Goal: Task Accomplishment & Management: Complete application form

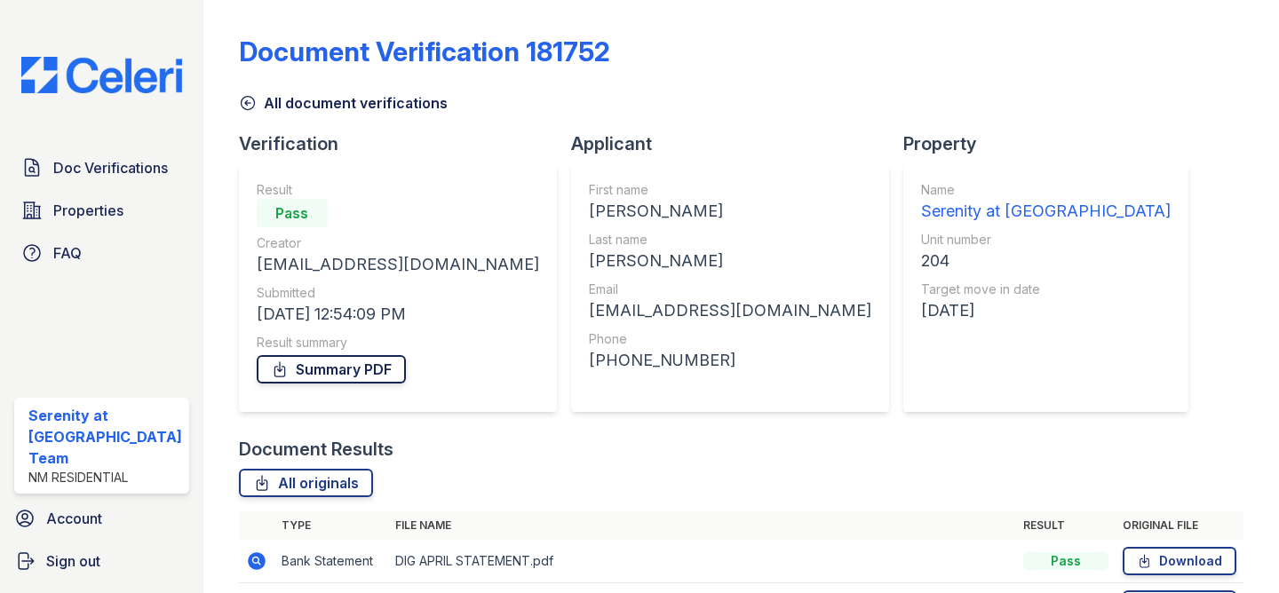
click at [303, 369] on link "Summary PDF" at bounding box center [331, 369] width 149 height 28
click at [113, 171] on span "Doc Verifications" at bounding box center [110, 167] width 115 height 21
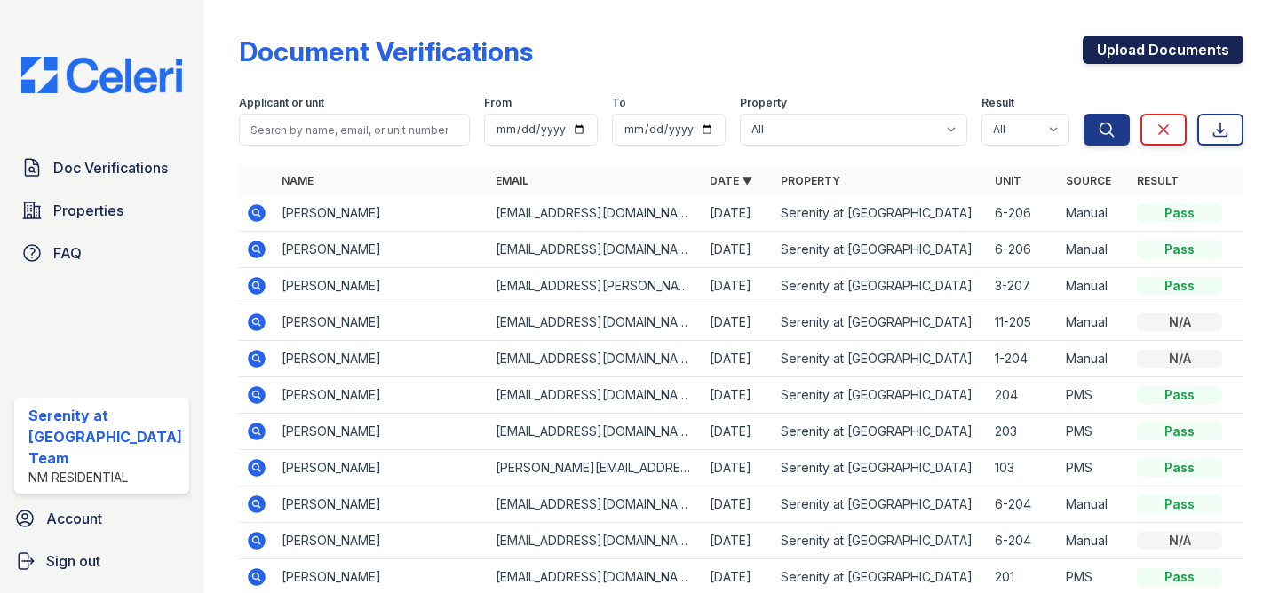
click at [1129, 58] on link "Upload Documents" at bounding box center [1163, 50] width 161 height 28
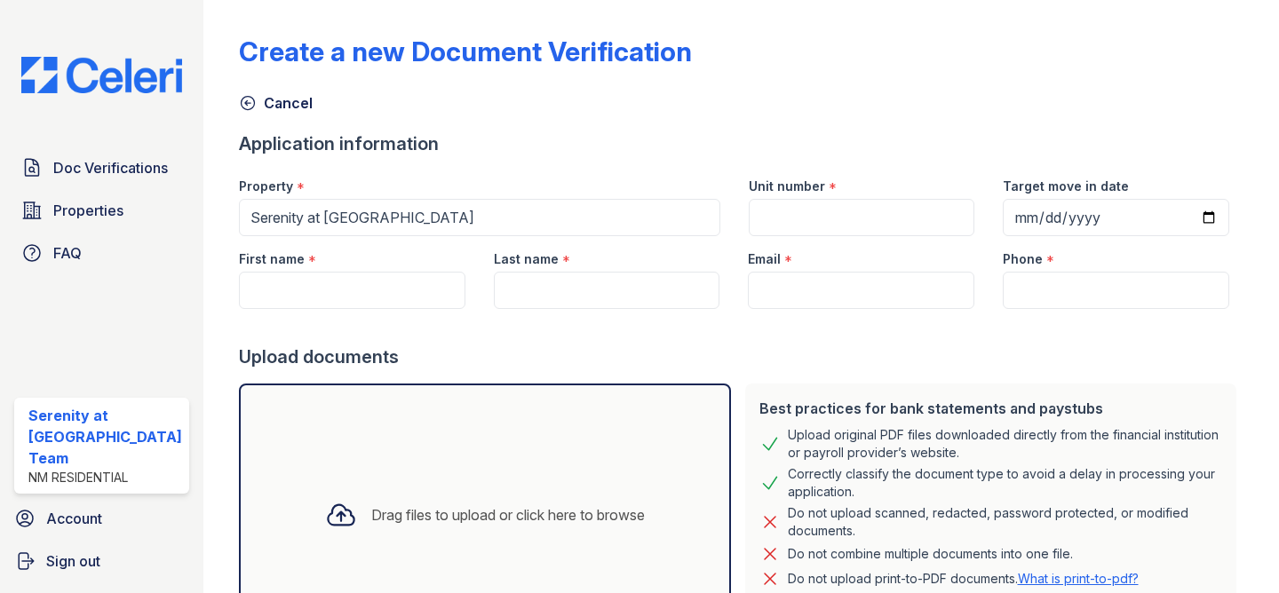
click at [827, 236] on div "Email *" at bounding box center [861, 254] width 227 height 36
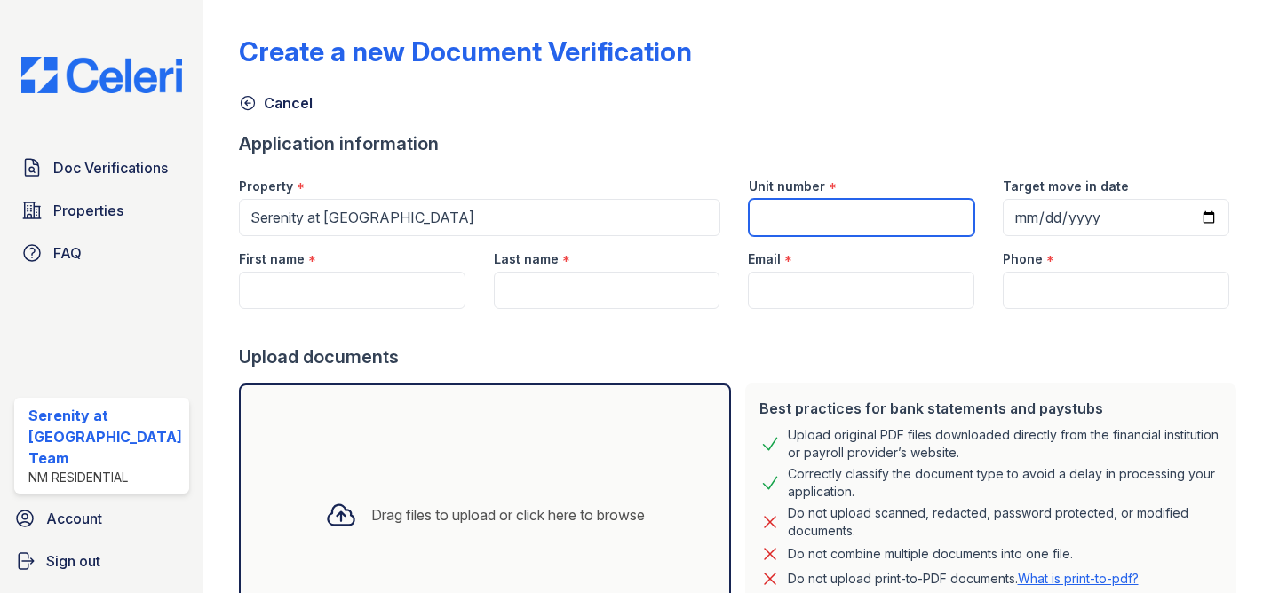
click at [830, 223] on input "Unit number" at bounding box center [862, 217] width 227 height 37
type input "3-208"
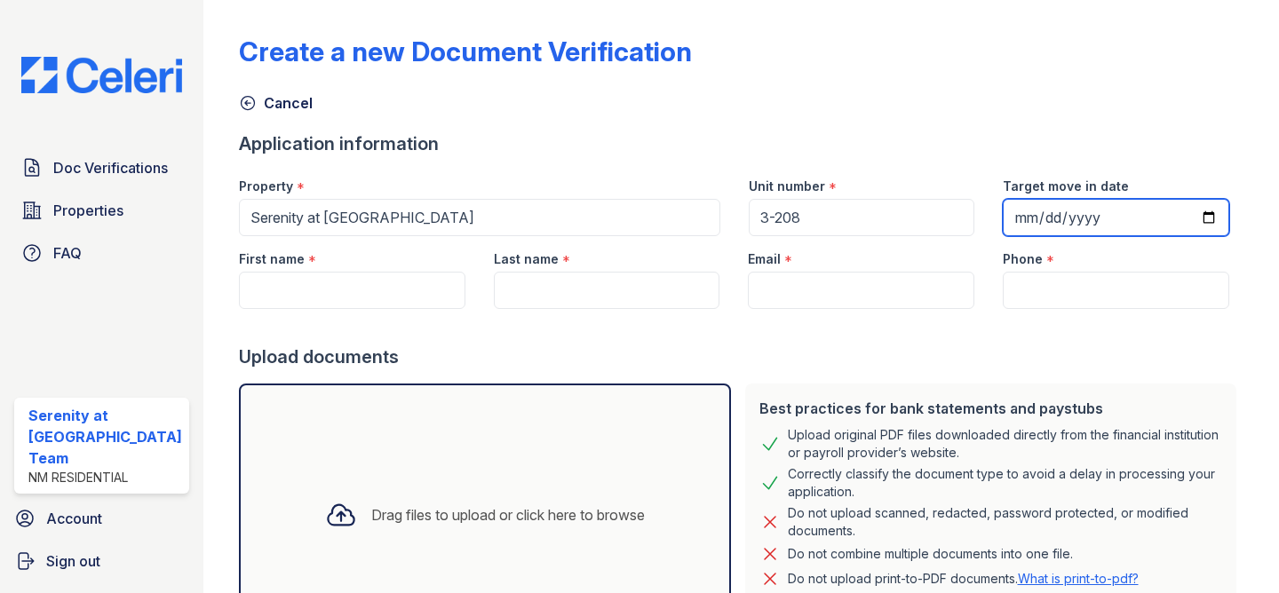
click at [1205, 219] on input "Target move in date" at bounding box center [1116, 217] width 227 height 37
type input "[DATE]"
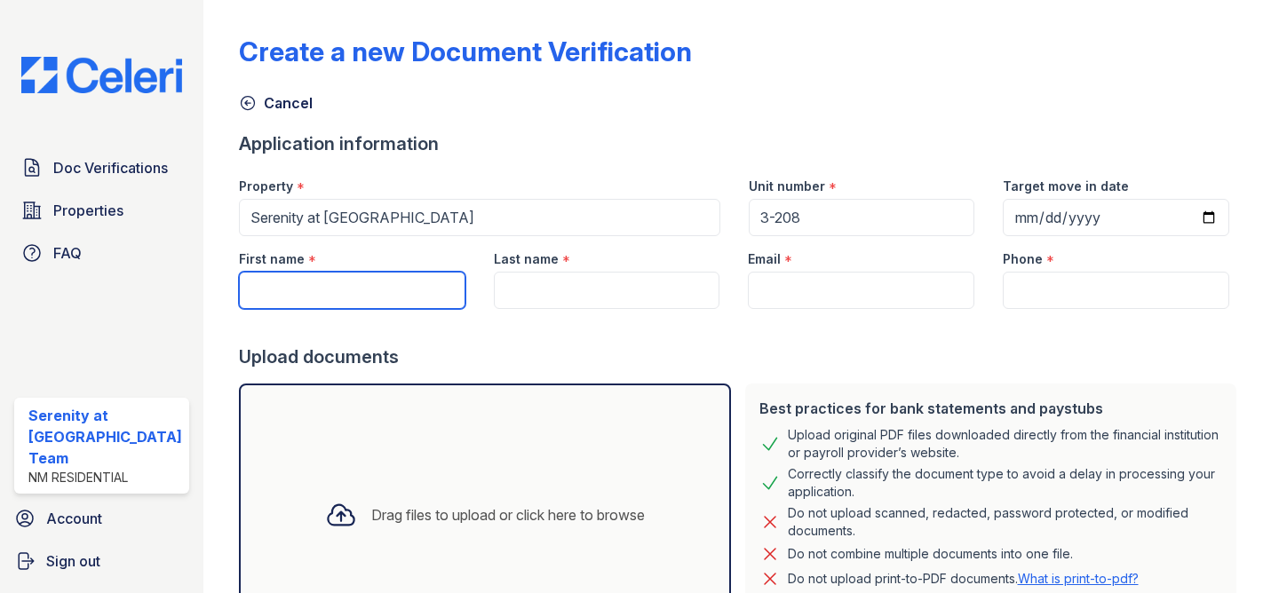
click at [334, 290] on input "First name" at bounding box center [352, 290] width 227 height 37
type input "Arenaida"
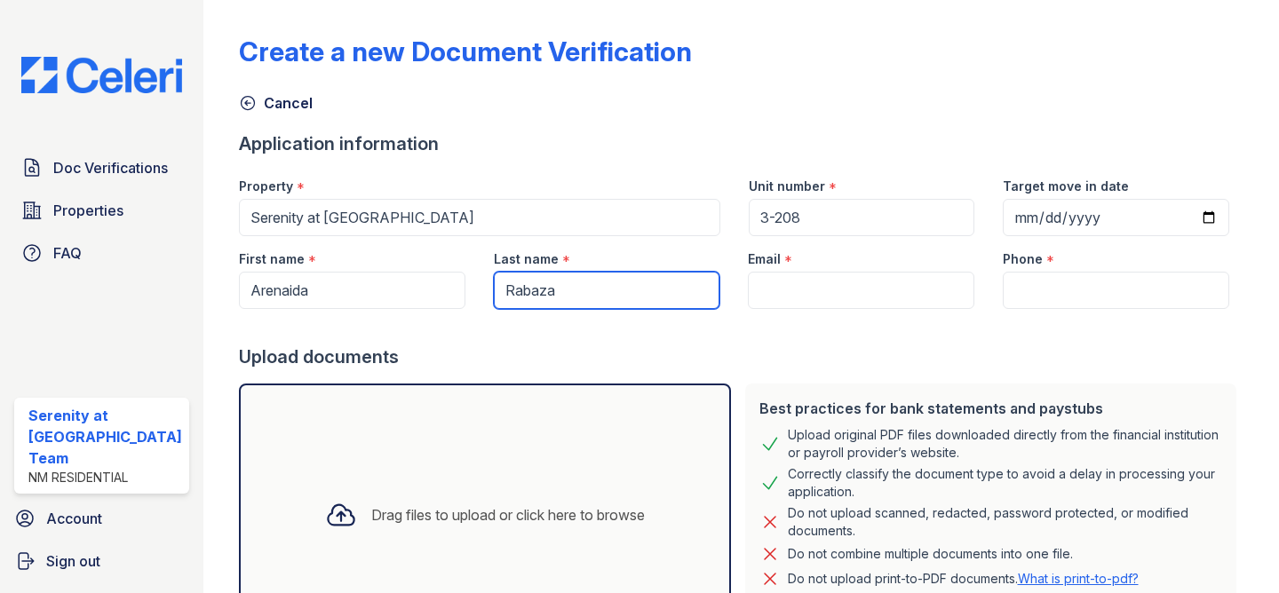
type input "Rabaza"
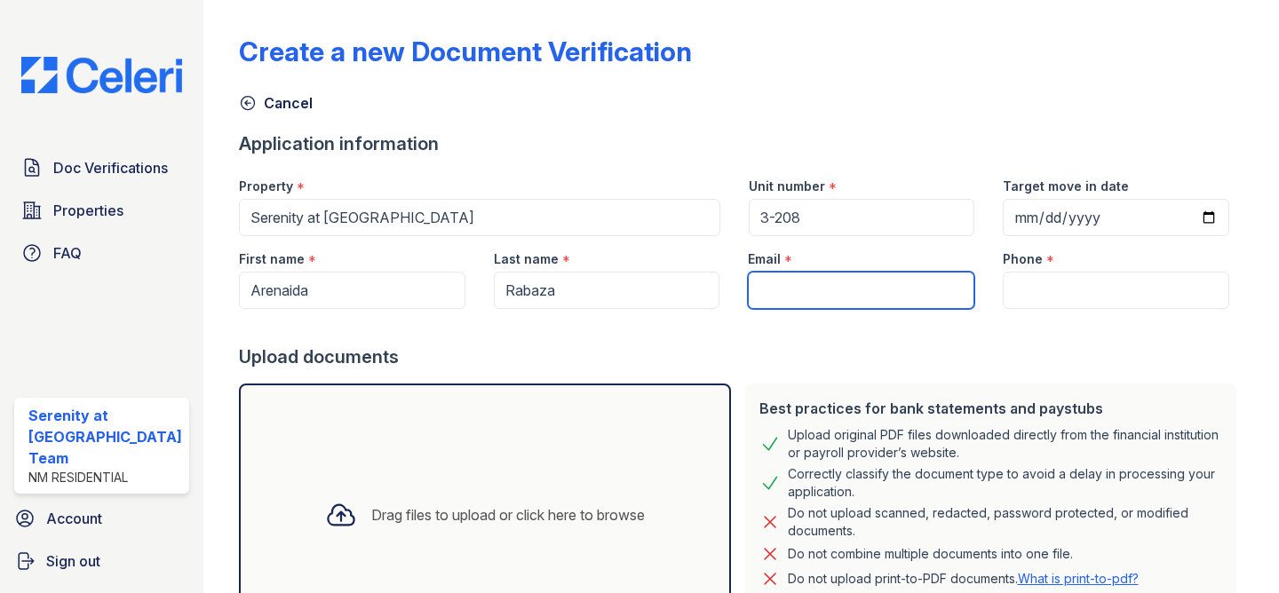
paste input "[EMAIL_ADDRESS][DOMAIN_NAME]"
type input "[EMAIL_ADDRESS][DOMAIN_NAME]"
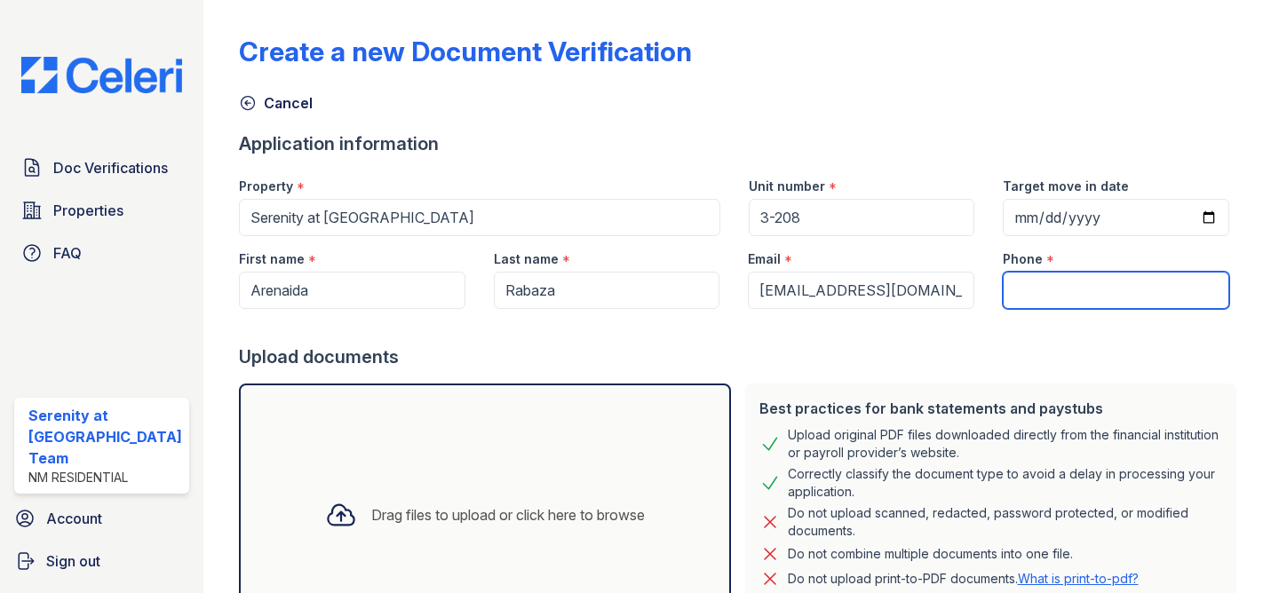
click at [1101, 295] on input "Phone" at bounding box center [1116, 290] width 227 height 37
paste input "[PHONE_NUMBER]"
type input "[PHONE_NUMBER]"
click at [434, 491] on div "Drag files to upload or click here to browse" at bounding box center [485, 515] width 348 height 60
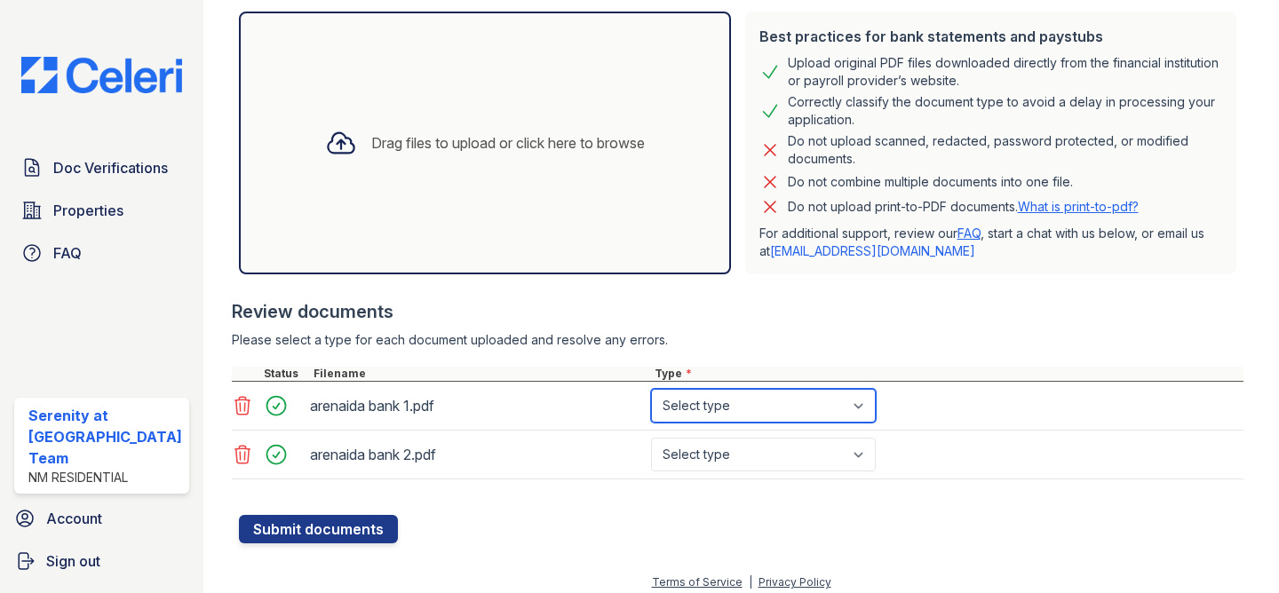
click at [724, 414] on select "Select type Paystub Bank Statement Offer Letter Tax Documents Benefit Award Let…" at bounding box center [763, 406] width 225 height 34
select select "bank_statement"
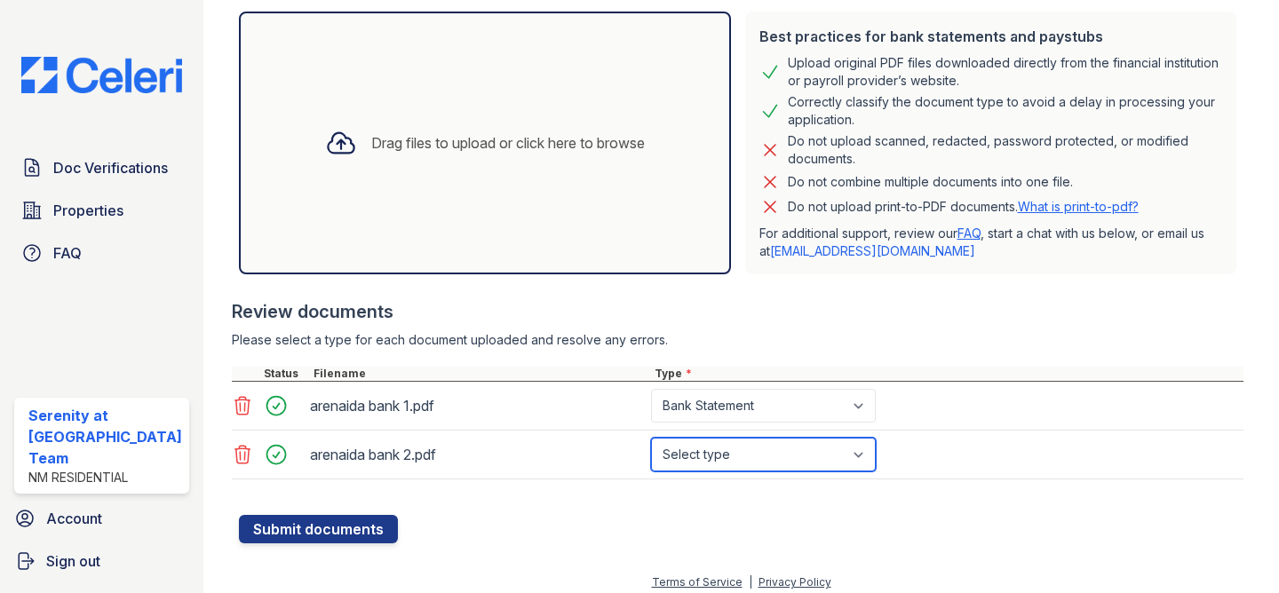
click at [711, 461] on select "Select type Paystub Bank Statement Offer Letter Tax Documents Benefit Award Let…" at bounding box center [763, 455] width 225 height 34
select select "bank_statement"
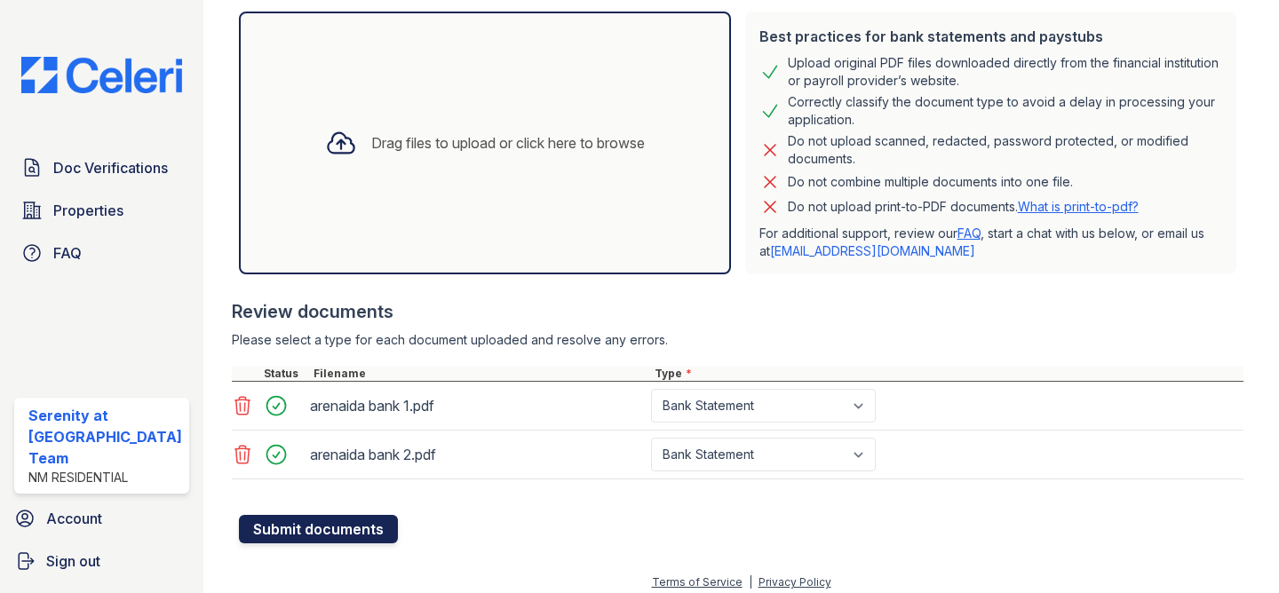
click at [306, 531] on button "Submit documents" at bounding box center [318, 529] width 159 height 28
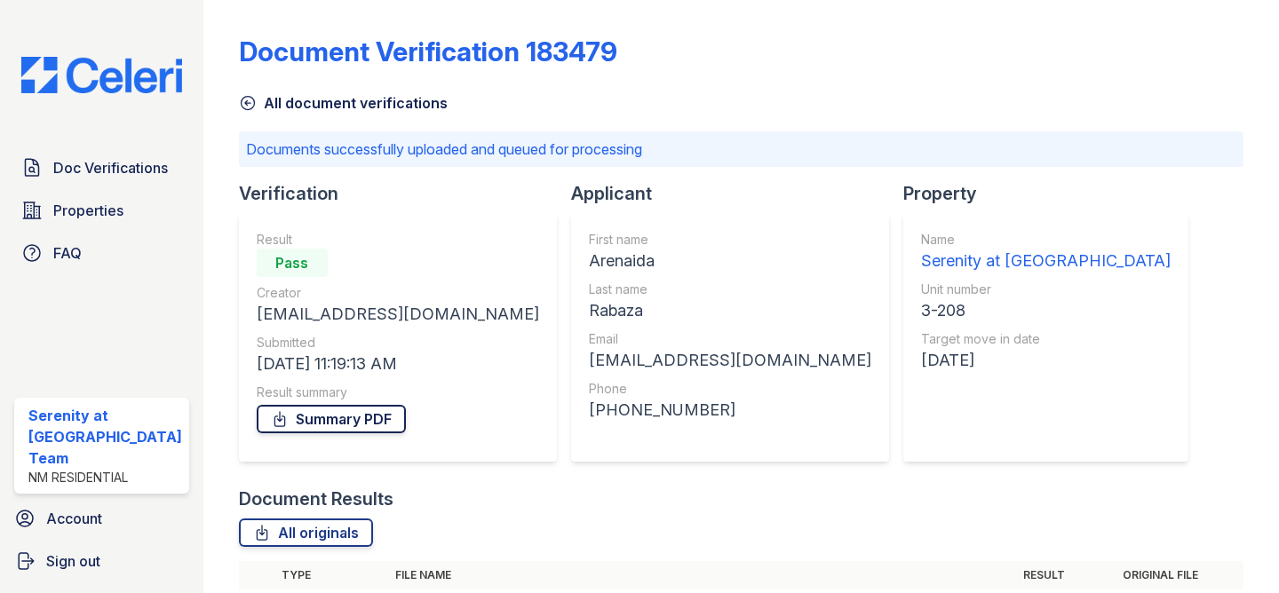
click at [345, 416] on link "Summary PDF" at bounding box center [331, 419] width 149 height 28
